Goal: Check status: Check status

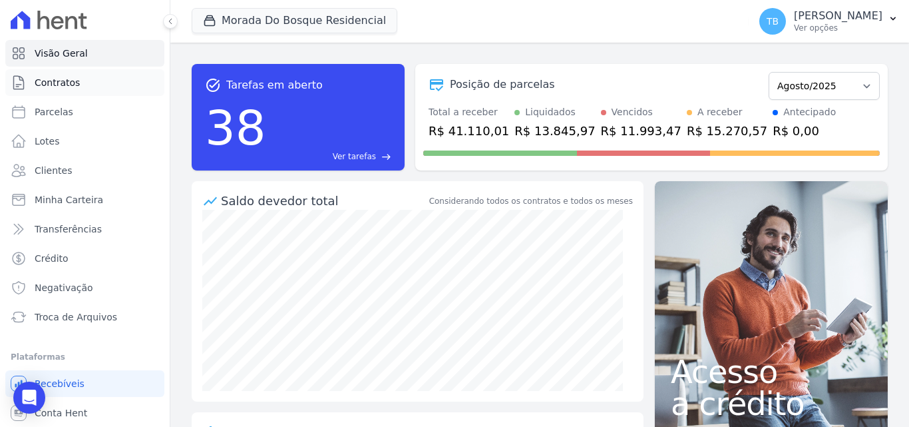
click at [84, 84] on link "Contratos" at bounding box center [84, 82] width 159 height 27
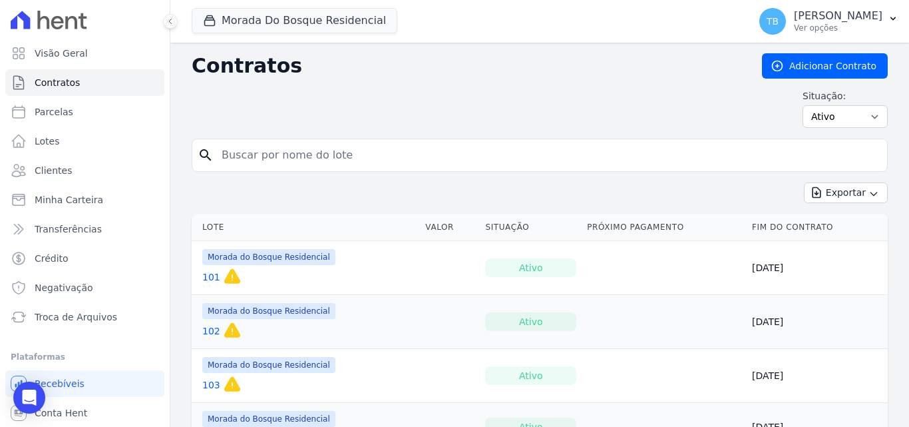
click at [343, 151] on input "search" at bounding box center [548, 155] width 668 height 27
type input "[PERSON_NAME]"
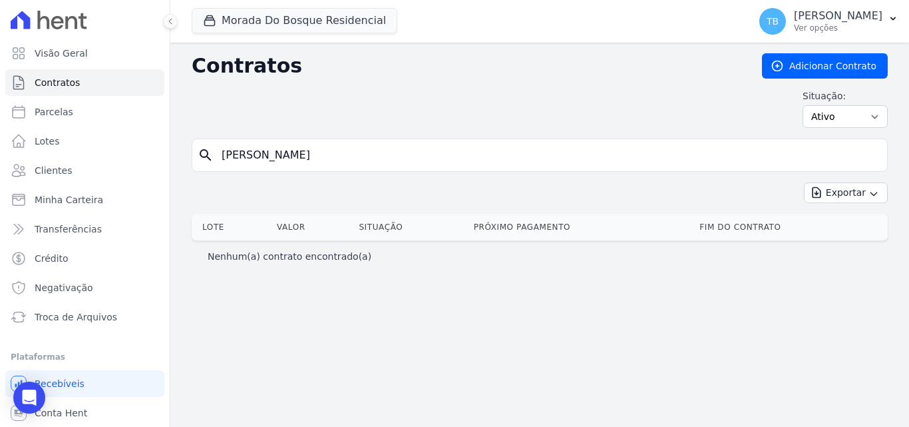
drag, startPoint x: 234, startPoint y: 153, endPoint x: 187, endPoint y: 154, distance: 47.2
click at [187, 154] on div "Contratos Adicionar Contrato Situação: Ativo Todos Pausado Distratado Rascunho …" at bounding box center [539, 235] width 739 height 384
click at [347, 150] on input "search" at bounding box center [548, 155] width 668 height 27
type input "169"
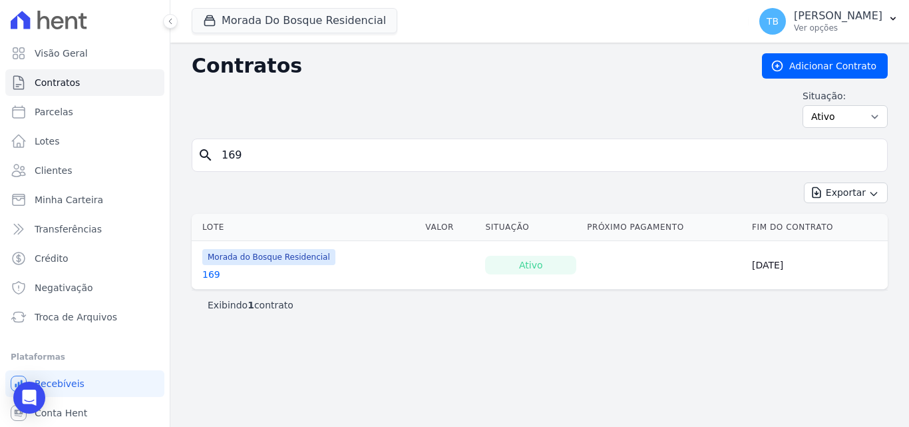
click at [213, 277] on link "169" at bounding box center [211, 273] width 18 height 13
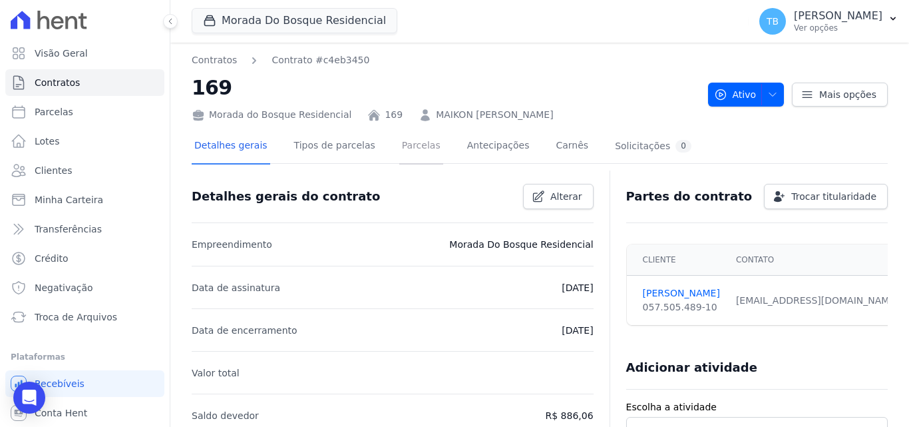
click at [400, 140] on link "Parcelas" at bounding box center [421, 146] width 44 height 35
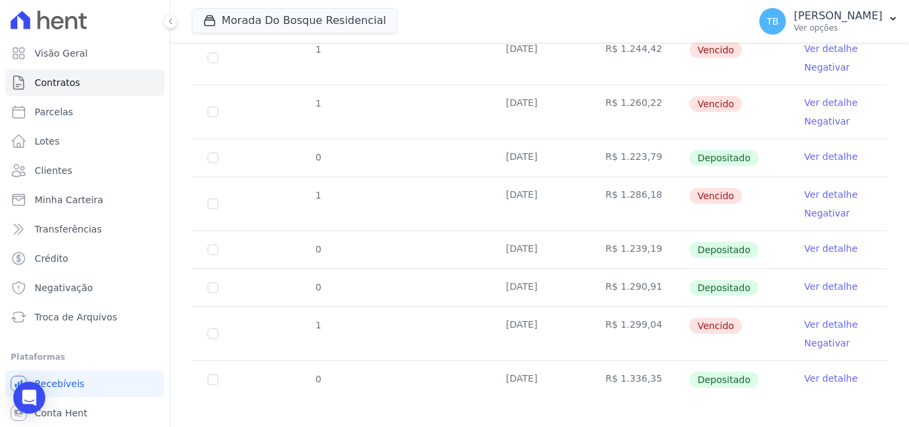
scroll to position [384, 0]
click at [804, 371] on link "Ver detalhe" at bounding box center [830, 377] width 53 height 13
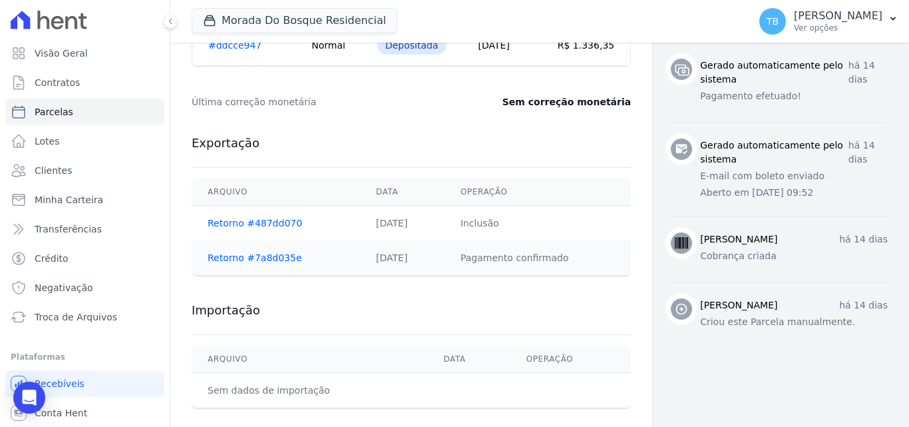
scroll to position [652, 0]
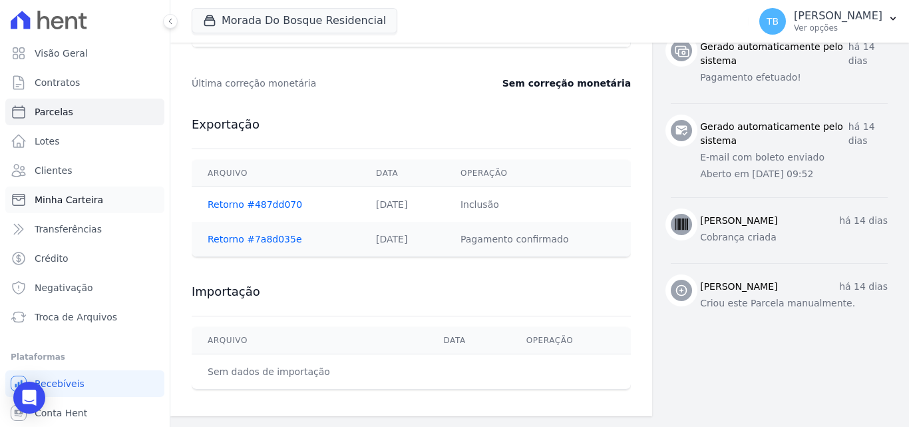
click at [65, 198] on span "Minha Carteira" at bounding box center [69, 199] width 69 height 13
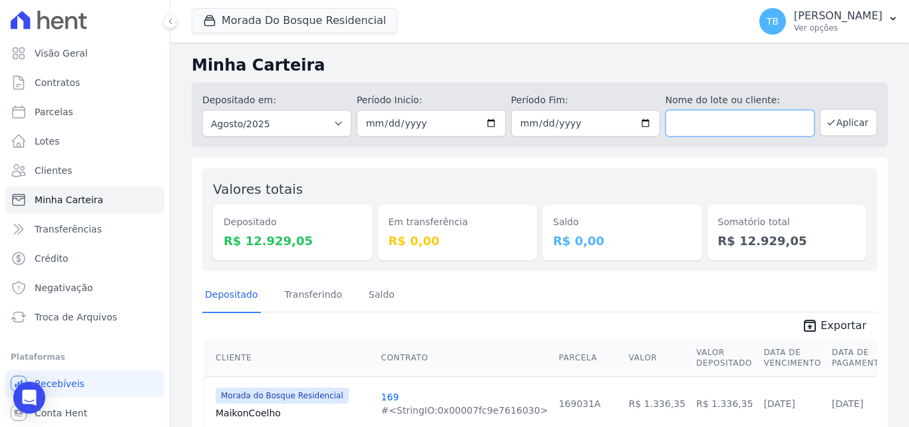
click at [701, 124] on input "text" at bounding box center [739, 123] width 149 height 27
type input "[PERSON_NAME]"
click at [848, 120] on button "Aplicar" at bounding box center [848, 122] width 57 height 27
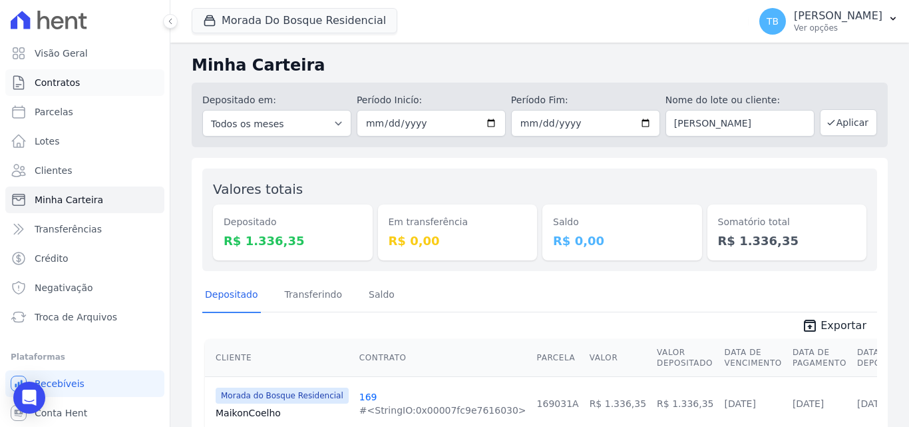
click at [53, 79] on span "Contratos" at bounding box center [57, 82] width 45 height 13
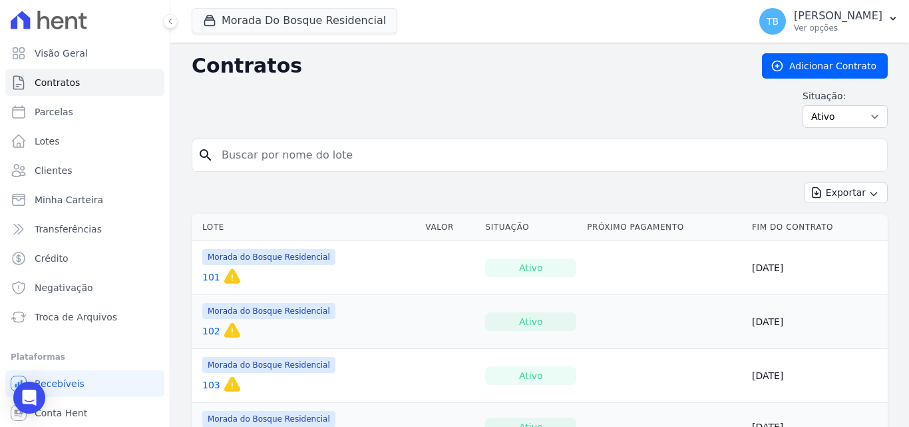
drag, startPoint x: 277, startPoint y: 162, endPoint x: 269, endPoint y: 164, distance: 7.8
click at [277, 162] on input "search" at bounding box center [548, 155] width 668 height 27
type input "139"
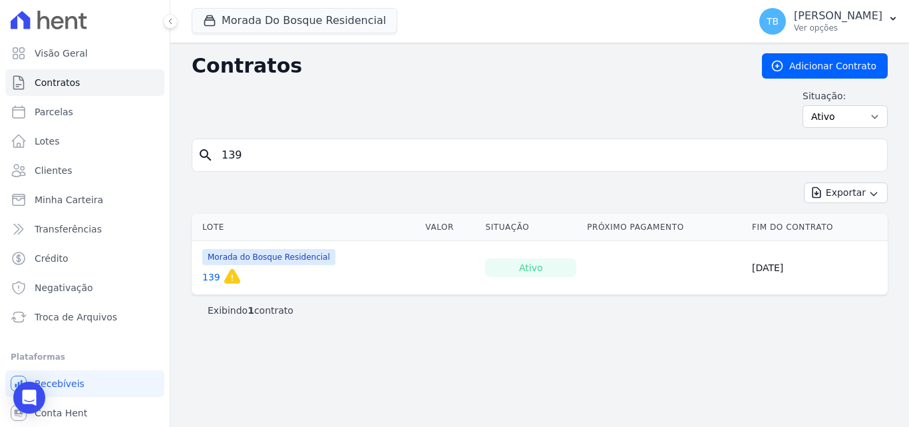
click at [203, 275] on link "139" at bounding box center [211, 276] width 18 height 13
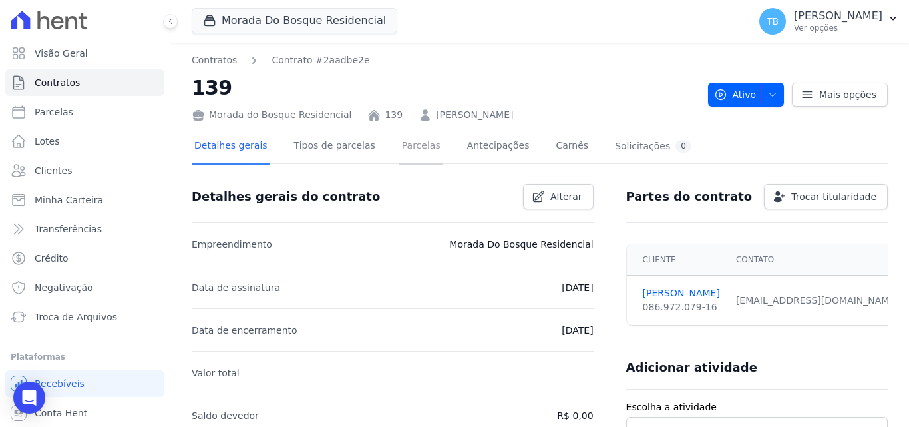
click at [411, 147] on link "Parcelas" at bounding box center [421, 146] width 44 height 35
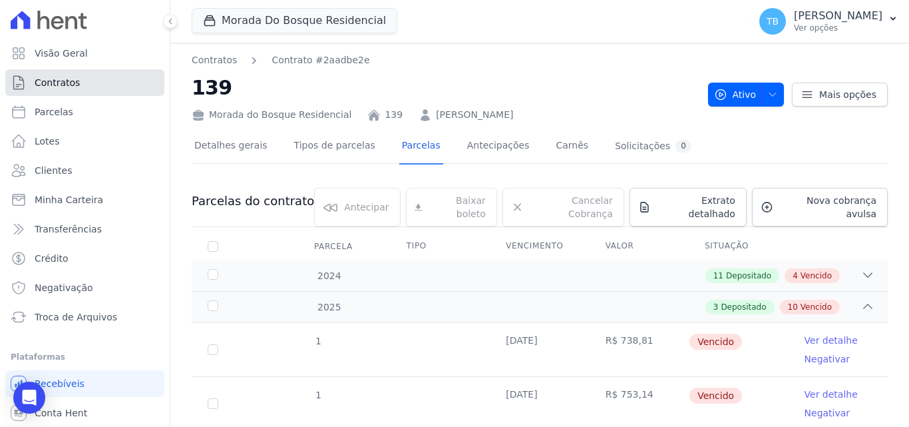
click at [59, 87] on span "Contratos" at bounding box center [57, 82] width 45 height 13
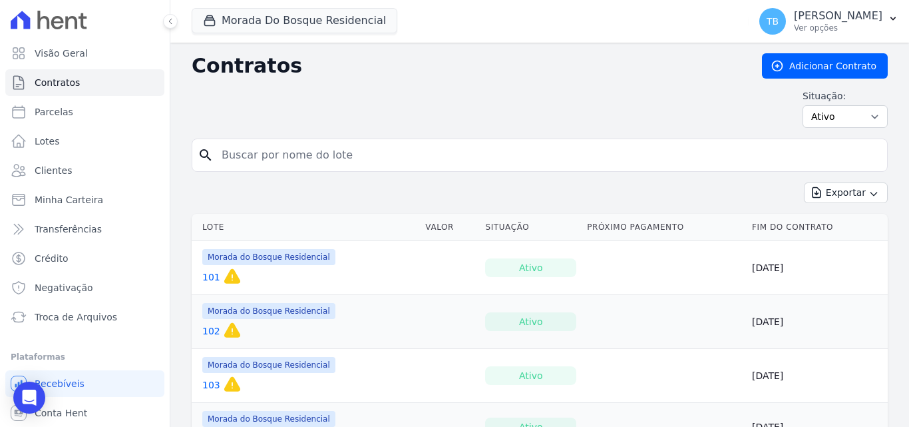
click at [313, 158] on input "search" at bounding box center [548, 155] width 668 height 27
type input "139"
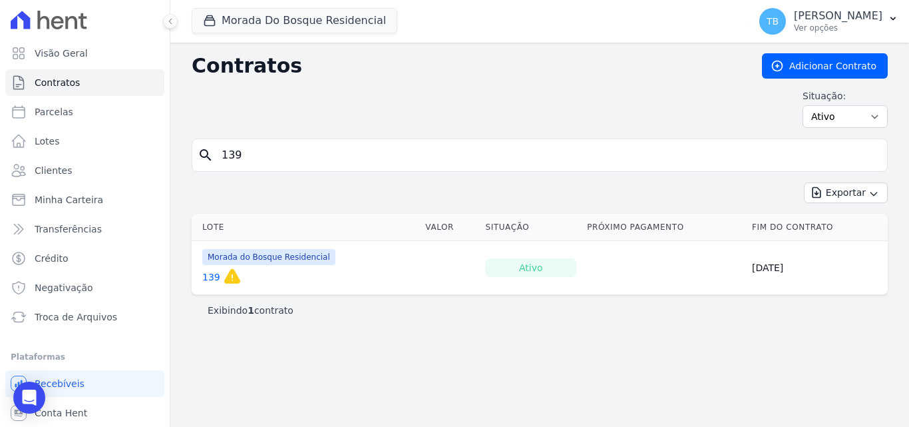
click at [205, 281] on link "139" at bounding box center [211, 276] width 18 height 13
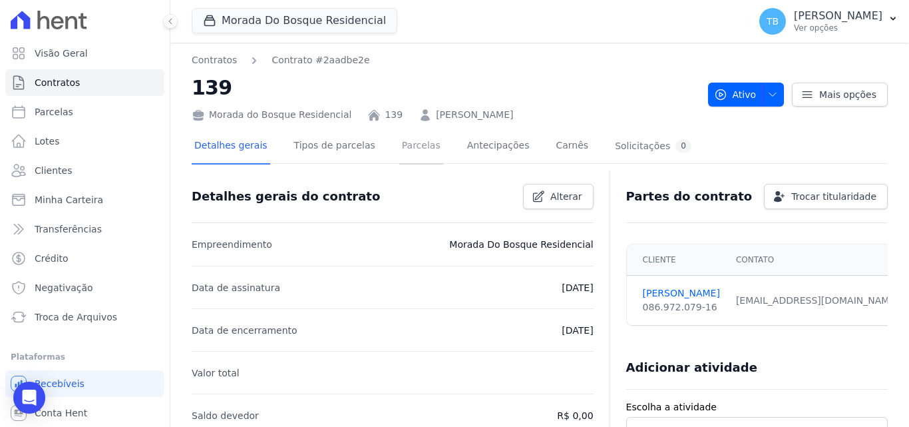
click at [399, 140] on link "Parcelas" at bounding box center [421, 146] width 44 height 35
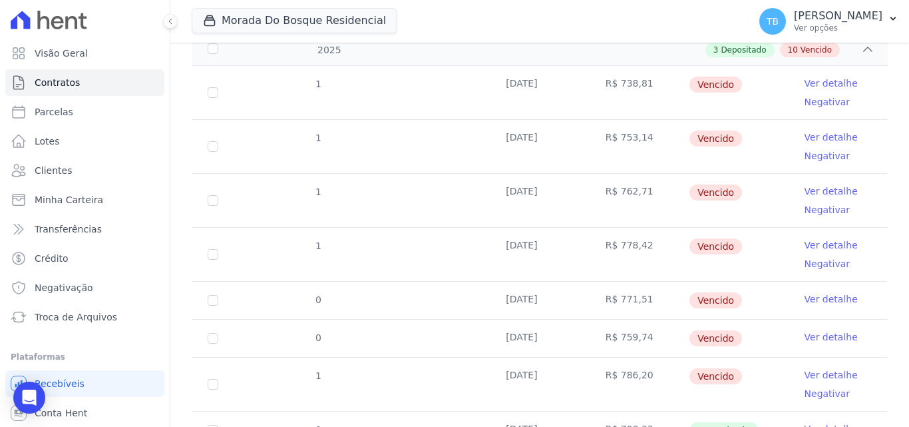
scroll to position [514, 0]
